Goal: Task Accomplishment & Management: Use online tool/utility

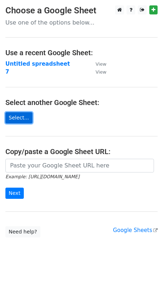
click at [20, 117] on link "Select..." at bounding box center [18, 117] width 27 height 11
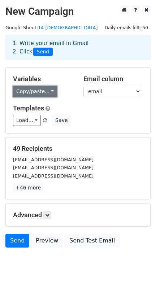
click at [47, 91] on link "Copy/paste..." at bounding box center [35, 91] width 44 height 11
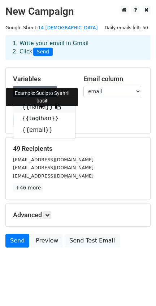
click at [55, 107] on icon at bounding box center [58, 107] width 6 height 6
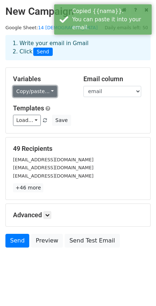
click at [52, 89] on link "Copy/paste..." at bounding box center [35, 91] width 44 height 11
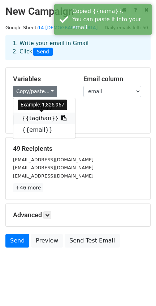
click at [61, 117] on icon at bounding box center [64, 118] width 6 height 6
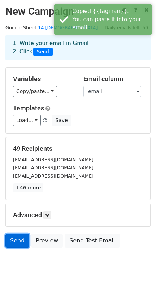
click at [16, 241] on link "Send" at bounding box center [17, 241] width 24 height 14
